Goal: Information Seeking & Learning: Learn about a topic

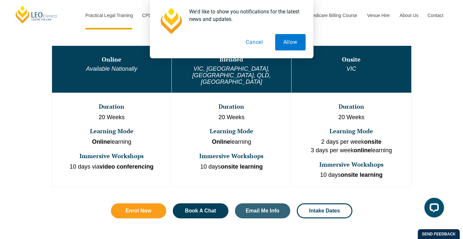
scroll to position [361, 0]
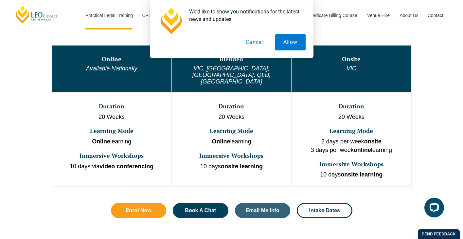
click at [291, 50] on div "We'd like to show you notifications for the latest news and updates. Allow Canc…" at bounding box center [232, 29] width 164 height 58
click at [289, 43] on button "Allow" at bounding box center [290, 42] width 30 height 16
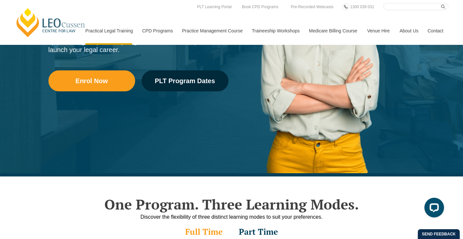
scroll to position [131, 0]
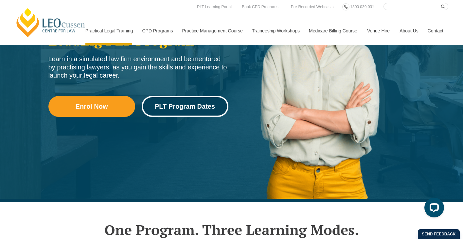
click at [182, 106] on span "PLT Program Dates" at bounding box center [185, 106] width 60 height 7
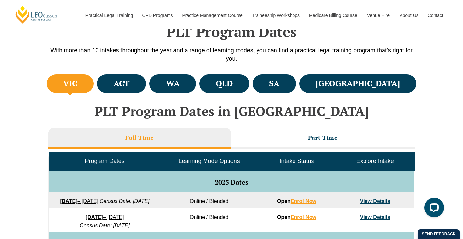
scroll to position [208, 0]
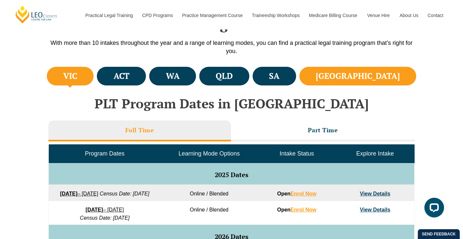
click at [389, 77] on h4 "[GEOGRAPHIC_DATA]" at bounding box center [358, 76] width 84 height 11
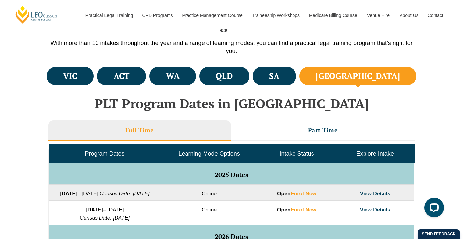
scroll to position [302, 0]
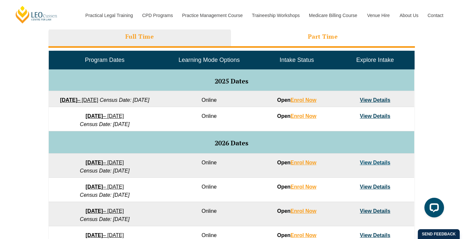
click at [327, 33] on h3 "Part Time" at bounding box center [323, 37] width 30 height 8
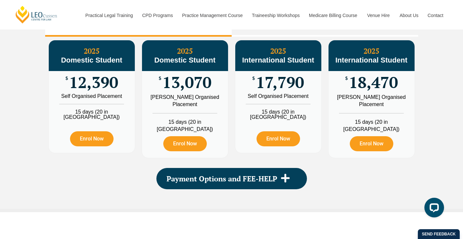
scroll to position [702, 0]
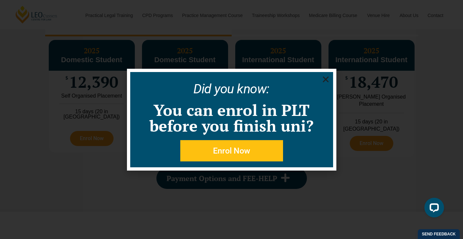
click at [322, 81] on icon "Close" at bounding box center [326, 79] width 8 height 8
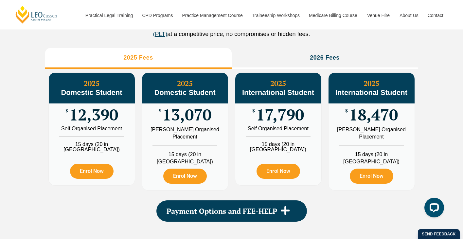
scroll to position [667, 0]
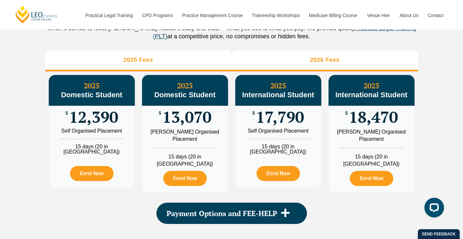
drag, startPoint x: 292, startPoint y: 51, endPoint x: 292, endPoint y: 55, distance: 3.9
click at [292, 55] on li "2026 Fees" at bounding box center [325, 60] width 186 height 21
click at [198, 61] on li "2025 Fees" at bounding box center [138, 60] width 186 height 21
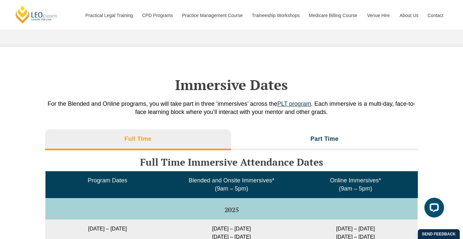
scroll to position [867, 0]
